Goal: Task Accomplishment & Management: Use online tool/utility

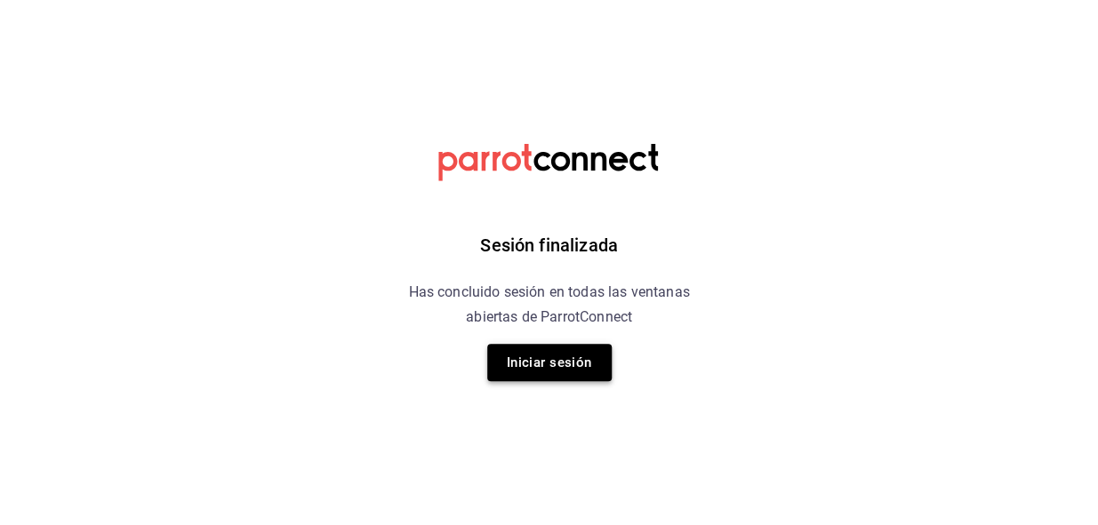
click at [554, 364] on button "Iniciar sesión" at bounding box center [549, 362] width 124 height 37
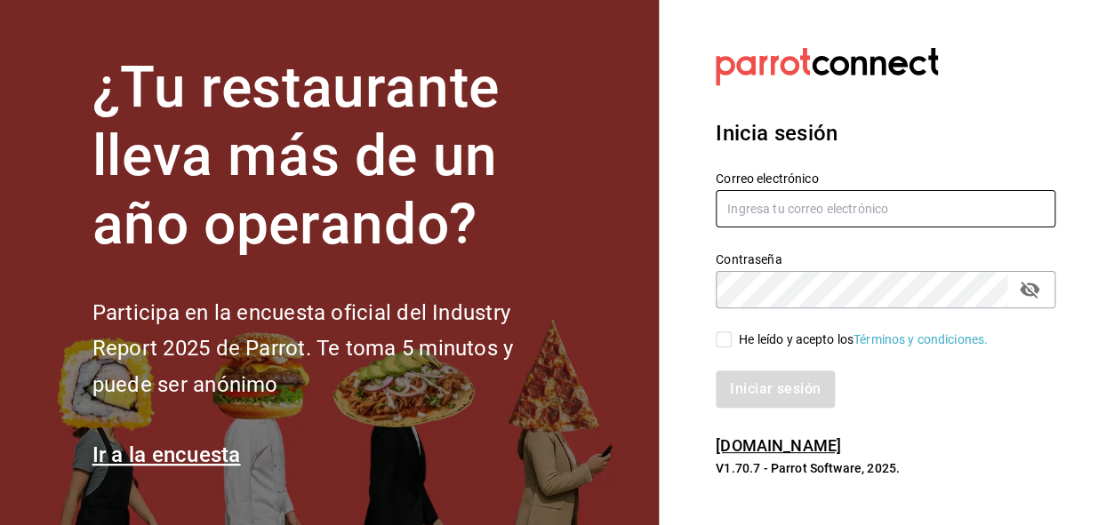
type input "administracion@eventoslienzocharronaucalpan.com"
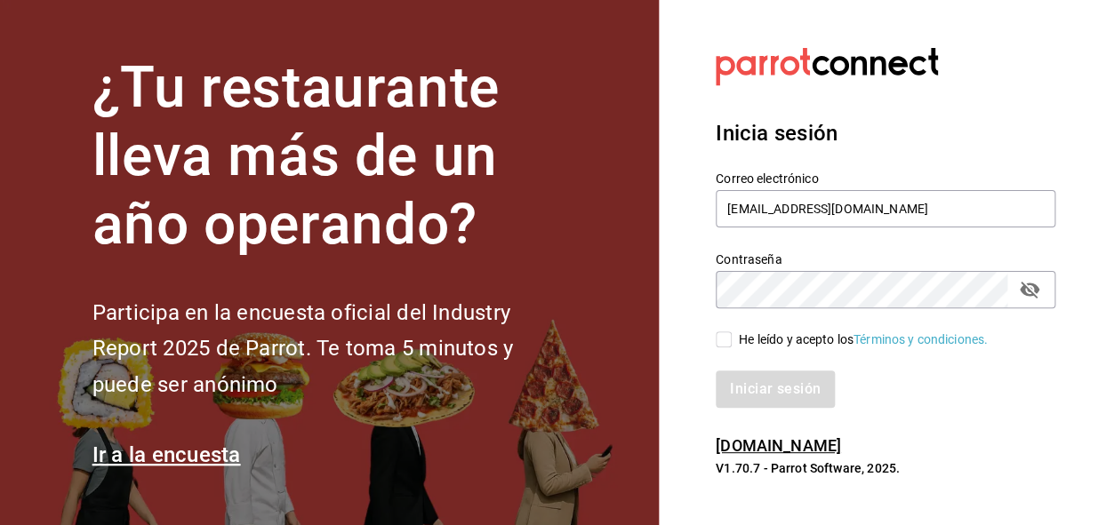
click at [720, 339] on input "He leído y acepto los Términos y condiciones." at bounding box center [723, 340] width 16 height 16
checkbox input "true"
click at [777, 392] on button "Iniciar sesión" at bounding box center [775, 389] width 121 height 37
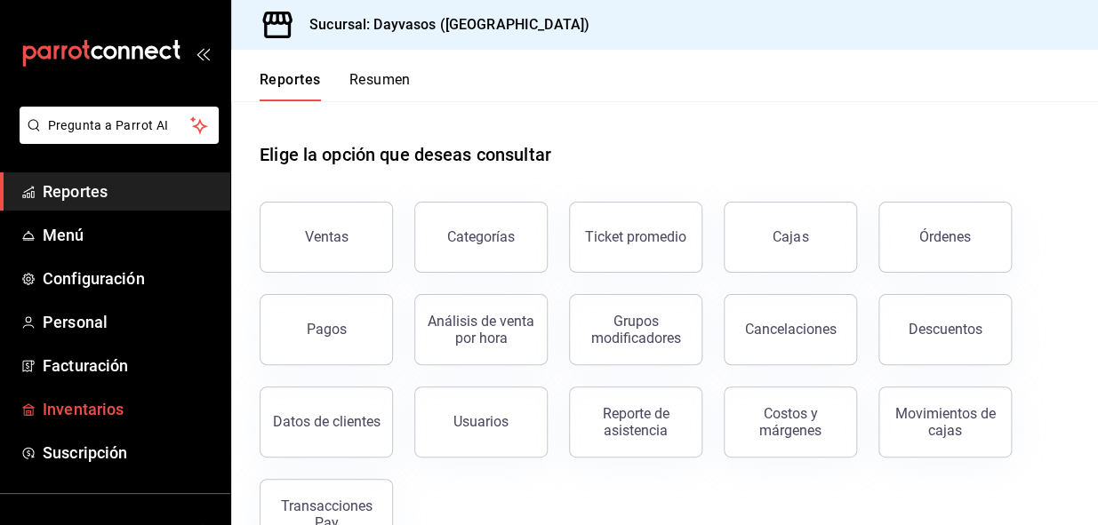
click at [76, 402] on span "Inventarios" at bounding box center [129, 409] width 173 height 24
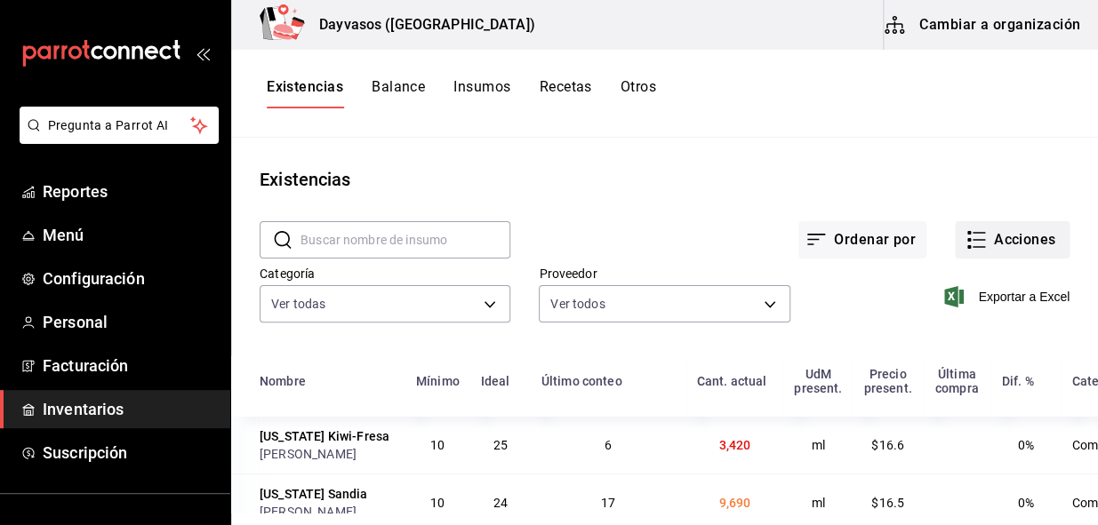
click at [1002, 248] on button "Acciones" at bounding box center [1012, 239] width 115 height 37
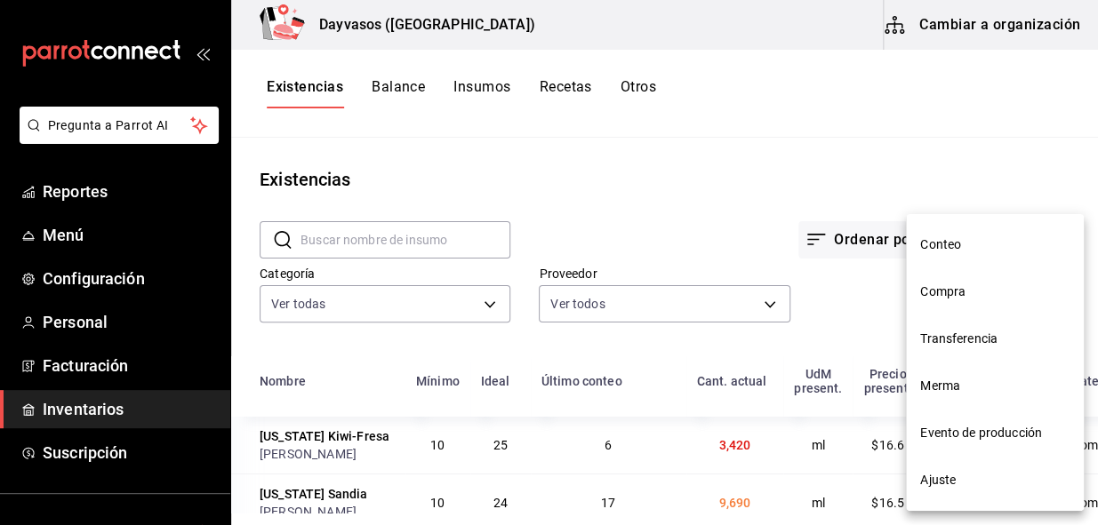
click at [951, 237] on span "Conteo" at bounding box center [994, 245] width 149 height 19
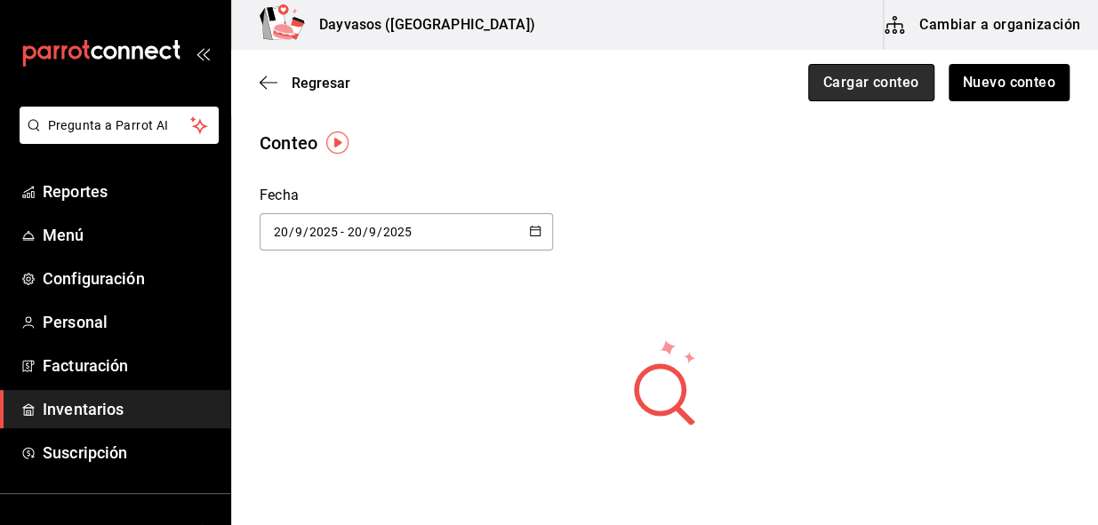
click at [858, 85] on button "Cargar conteo" at bounding box center [871, 82] width 126 height 37
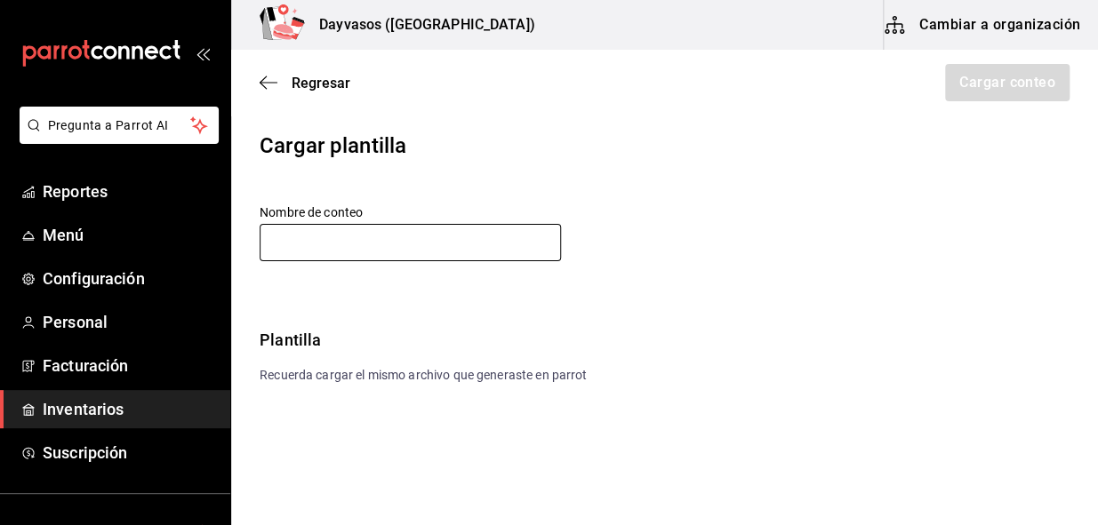
click at [417, 249] on input "text" at bounding box center [410, 242] width 301 height 37
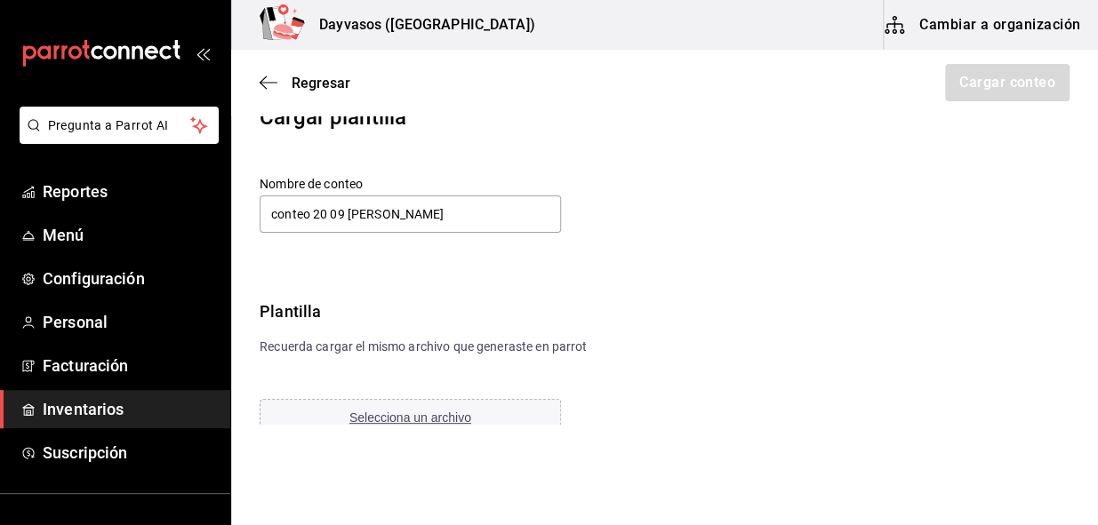
scroll to position [43, 0]
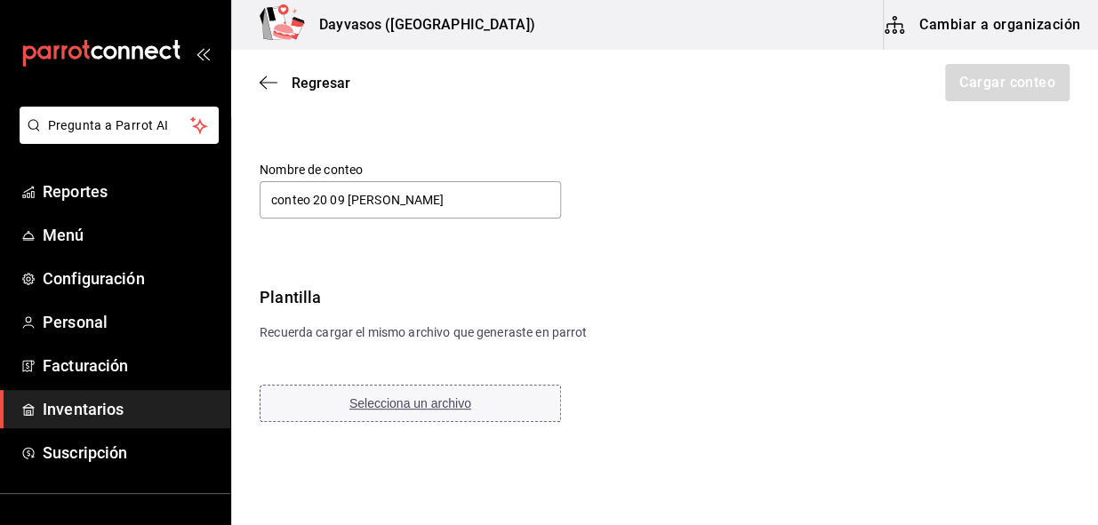
type input "conteo 20 09 [PERSON_NAME]"
click at [390, 394] on button "Selecciona un archivo" at bounding box center [410, 403] width 301 height 37
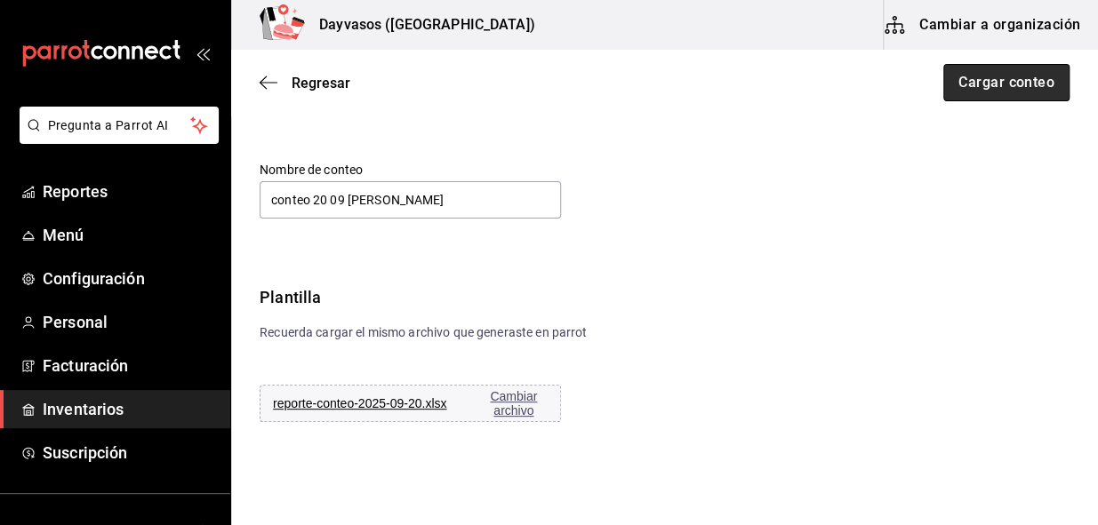
click at [995, 82] on button "Cargar conteo" at bounding box center [1006, 82] width 126 height 37
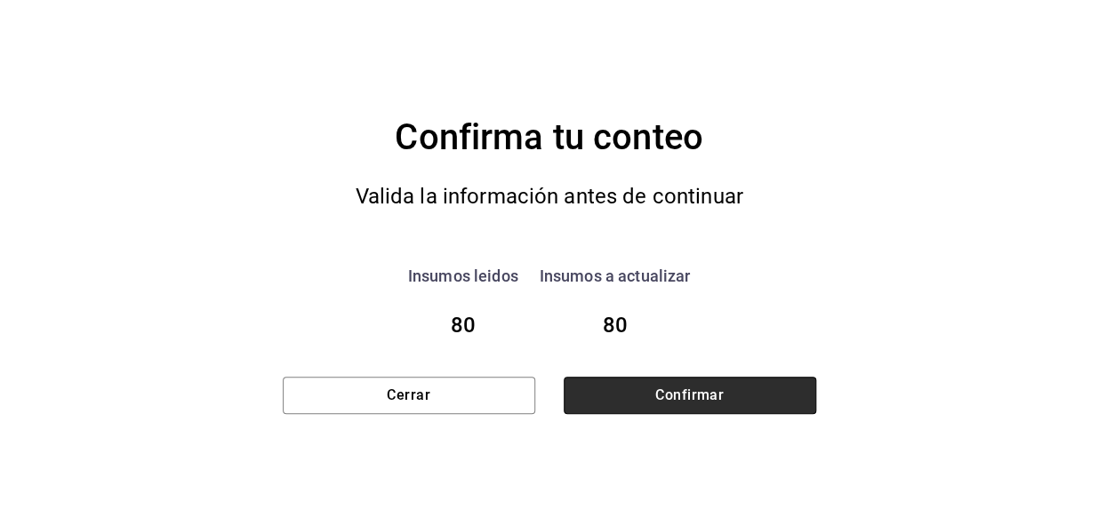
click at [714, 400] on button "Confirmar" at bounding box center [689, 395] width 252 height 37
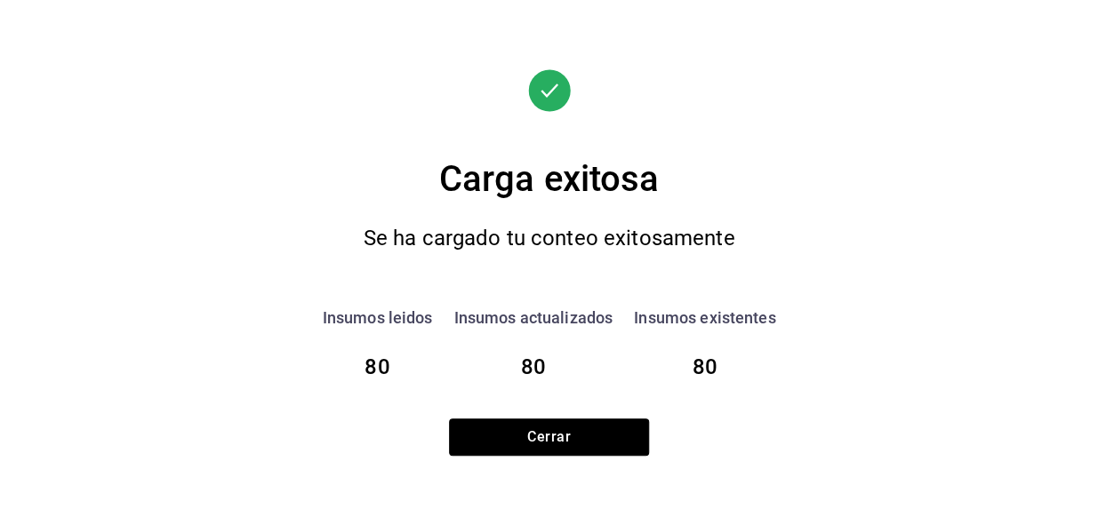
click at [555, 435] on button "Cerrar" at bounding box center [549, 437] width 200 height 37
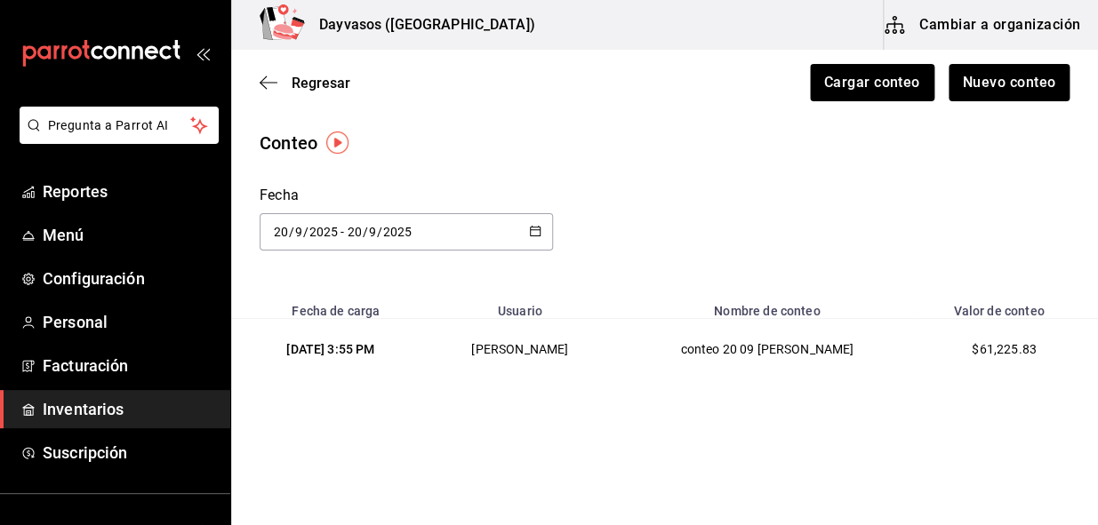
click at [61, 406] on span "Inventarios" at bounding box center [129, 409] width 173 height 24
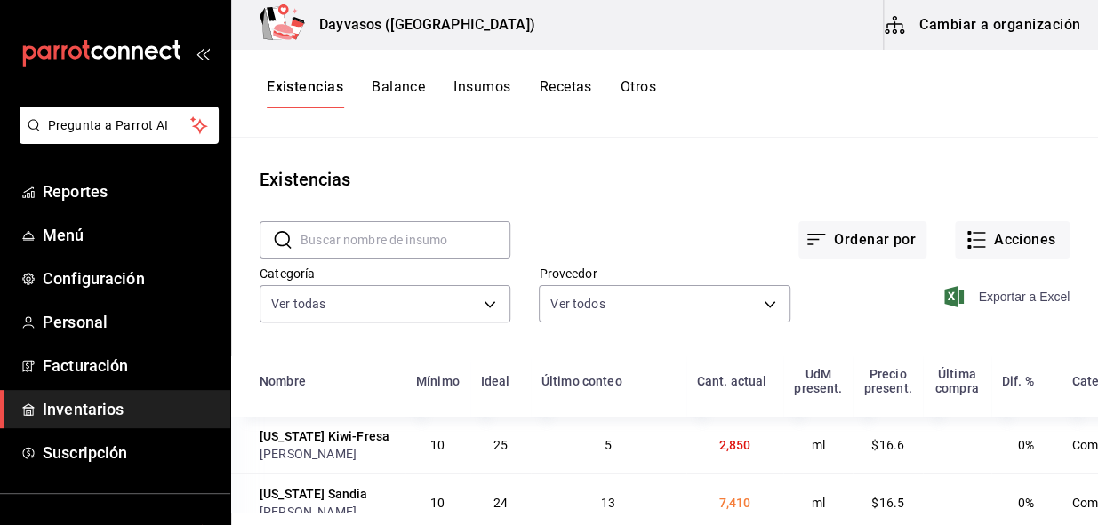
click at [1001, 300] on span "Exportar a Excel" at bounding box center [1008, 296] width 122 height 21
